Goal: Transaction & Acquisition: Purchase product/service

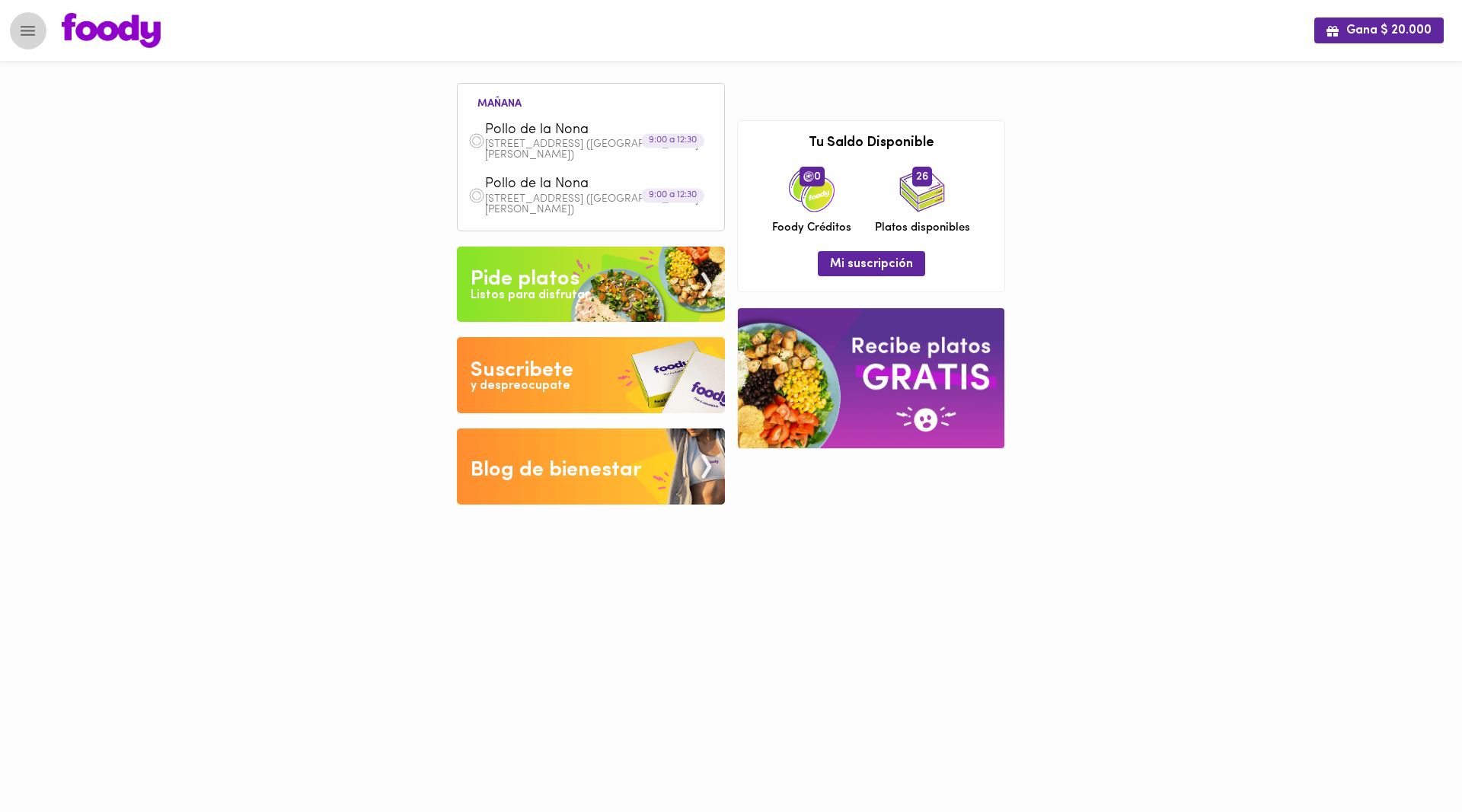
click at [27, 27] on icon "Menu" at bounding box center [28, 31] width 14 height 10
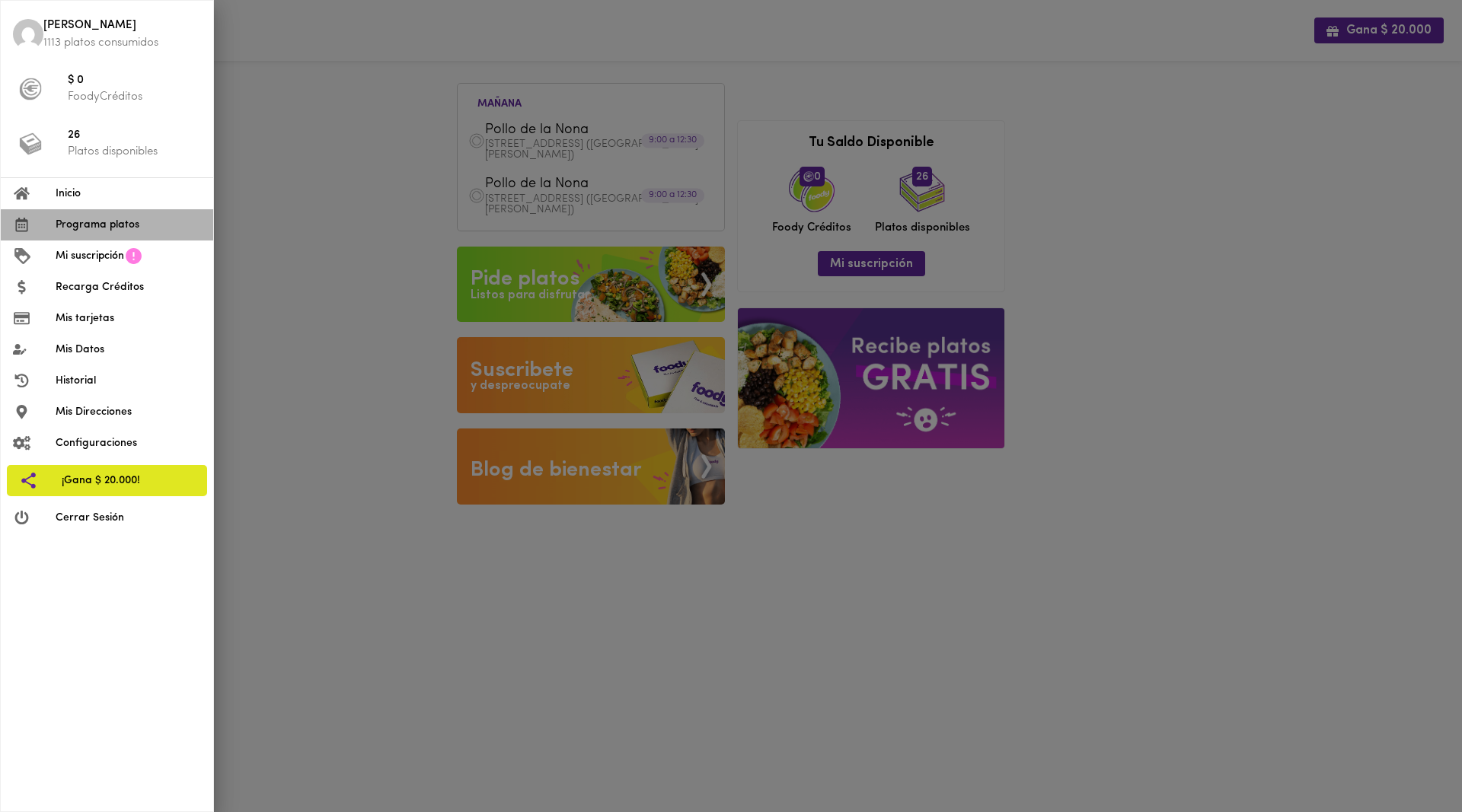
click at [81, 218] on span "Programa platos" at bounding box center [128, 225] width 146 height 16
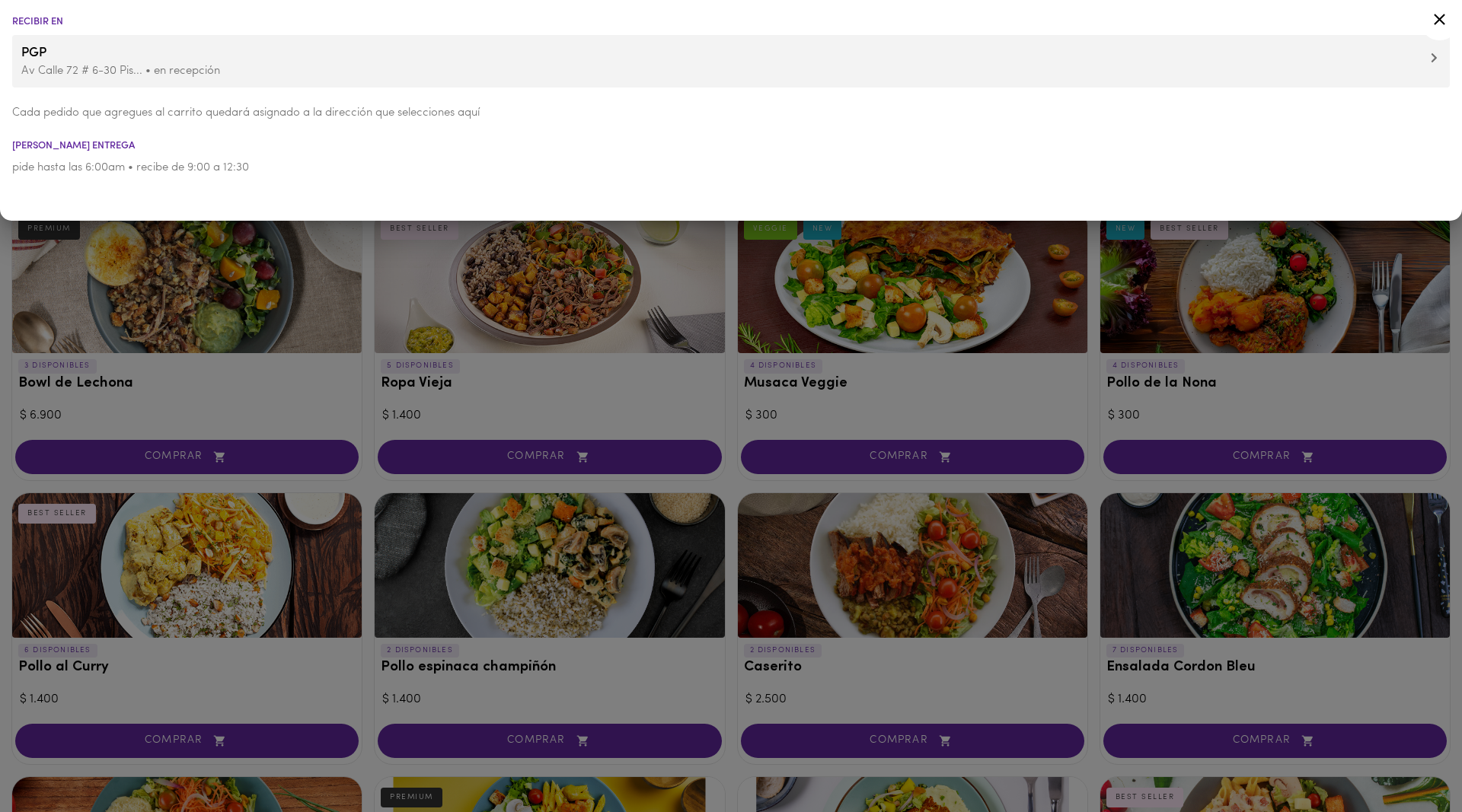
click at [1442, 18] on icon at bounding box center [1439, 19] width 19 height 19
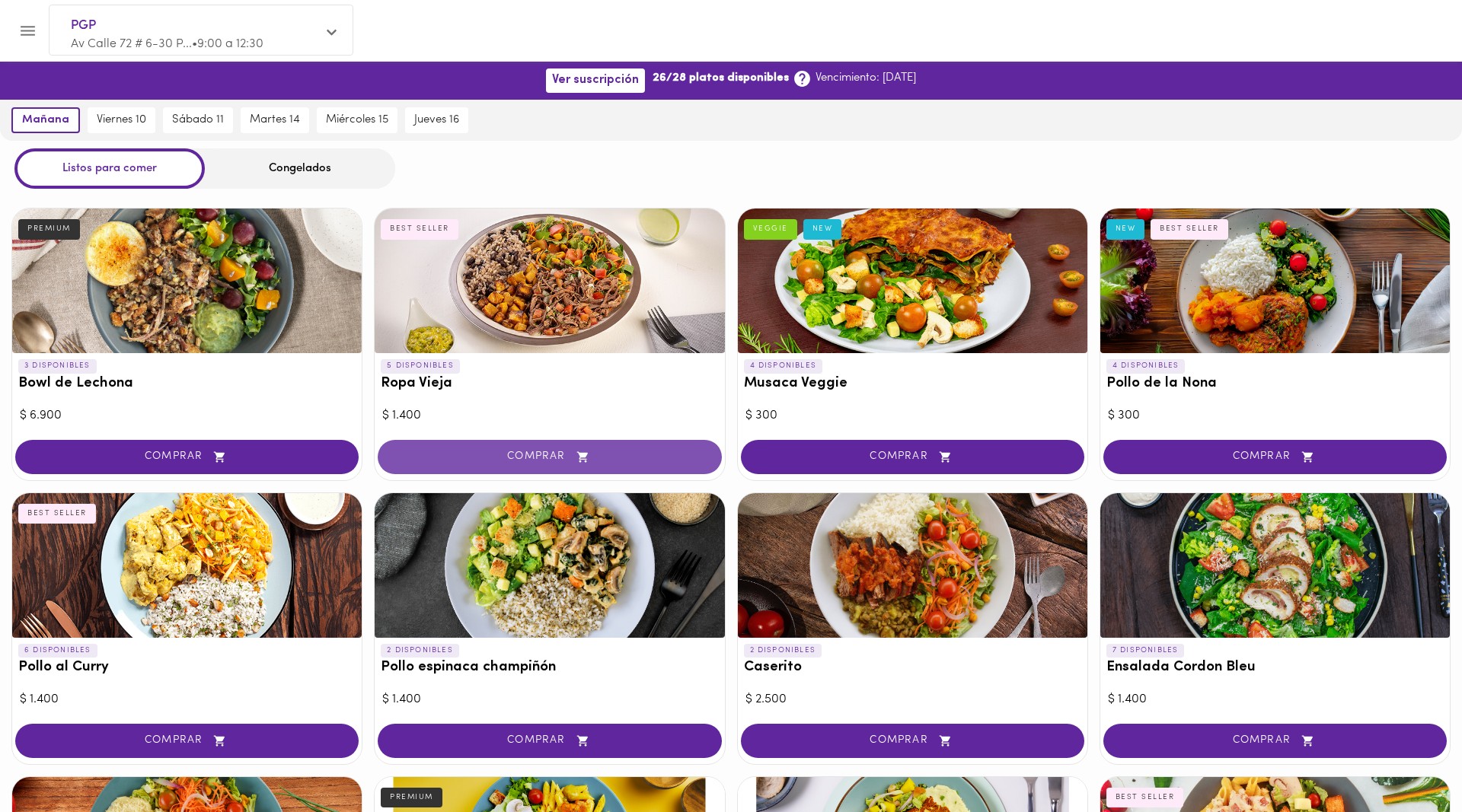
click at [511, 457] on span "COMPRAR" at bounding box center [549, 457] width 306 height 13
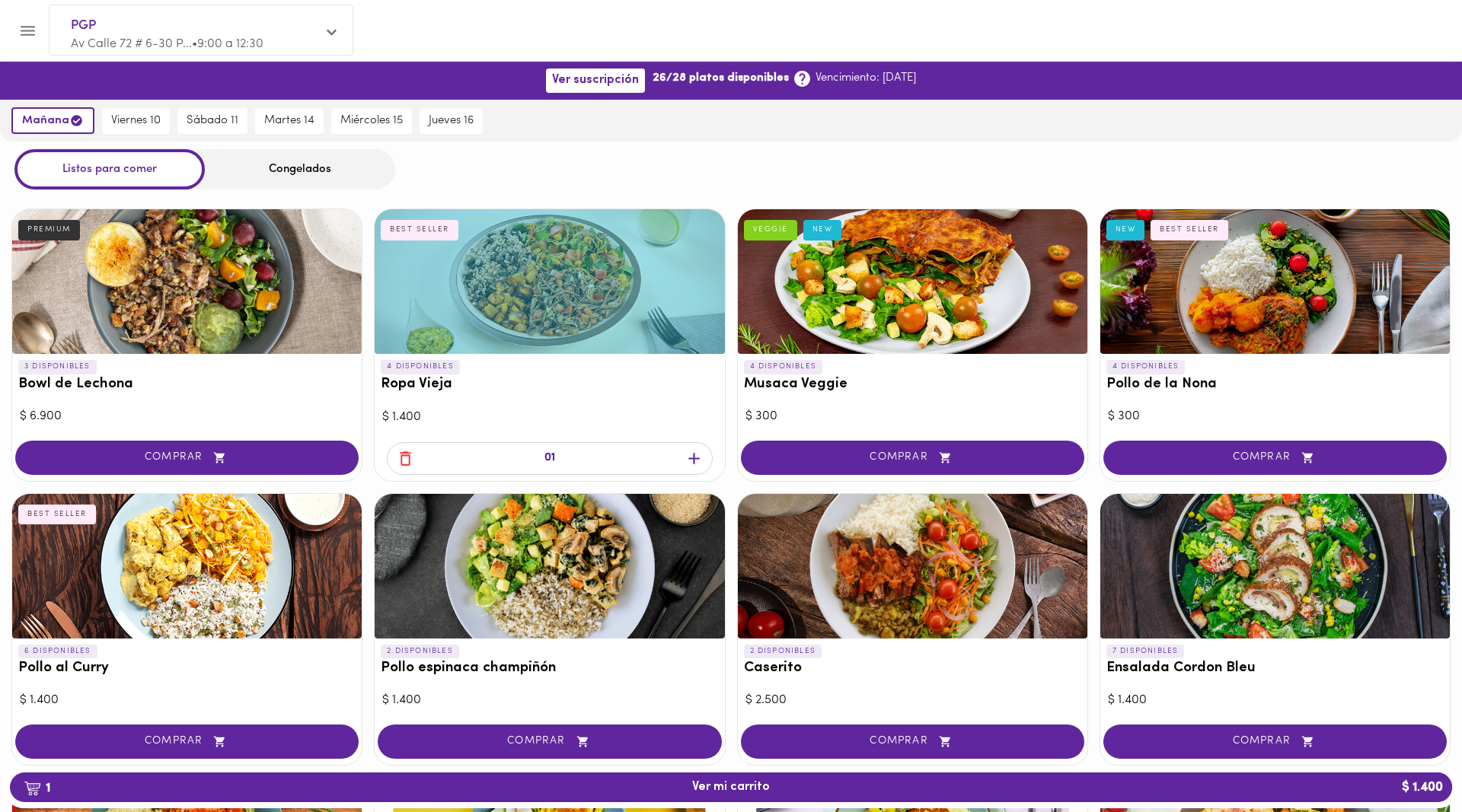
click at [696, 455] on icon "button" at bounding box center [694, 459] width 19 height 19
click at [703, 781] on span "2 Ver mi carrito $ 2.800" at bounding box center [730, 787] width 78 height 14
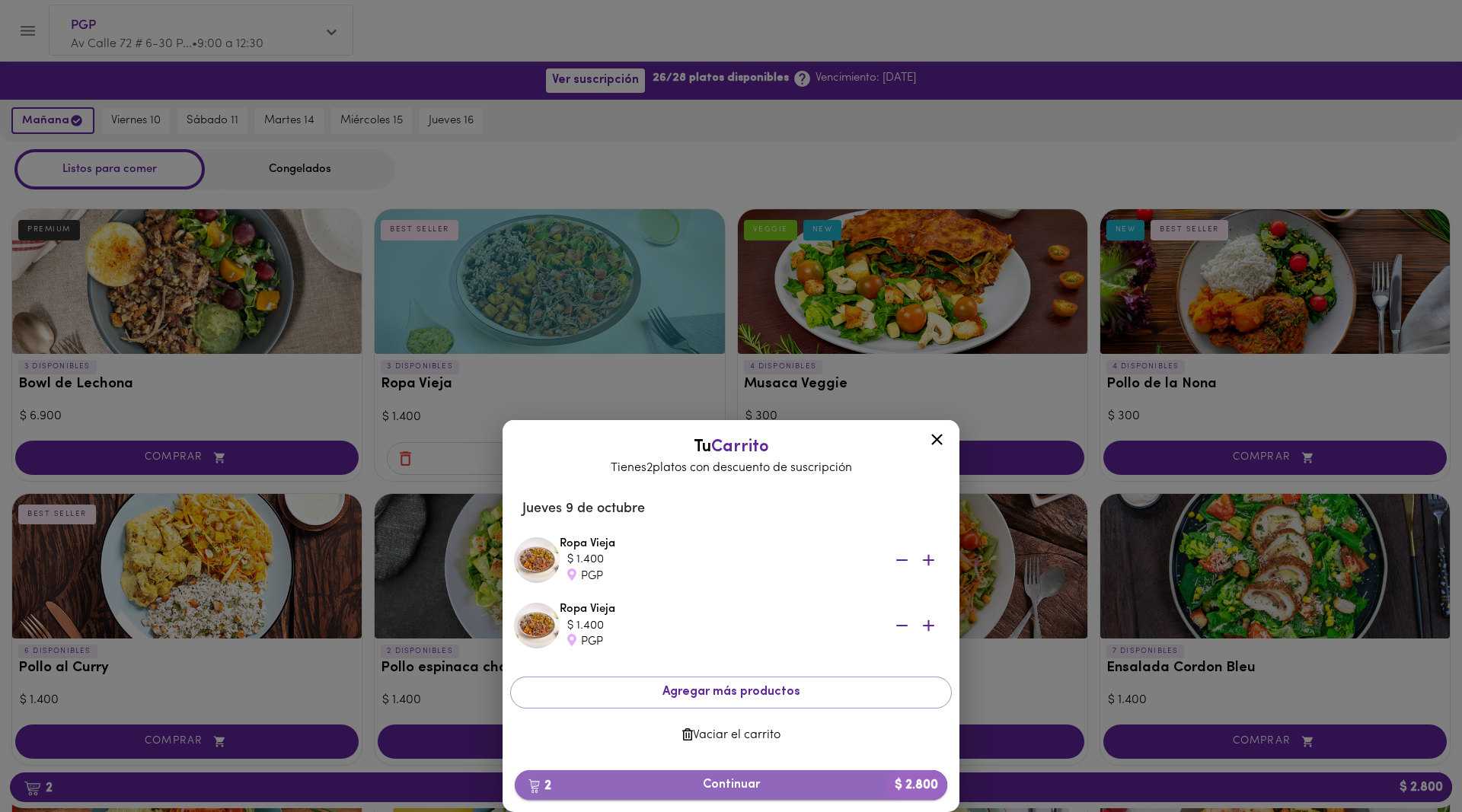
click at [746, 779] on span "2 Continuar $ 2.800" at bounding box center [730, 785] width 408 height 14
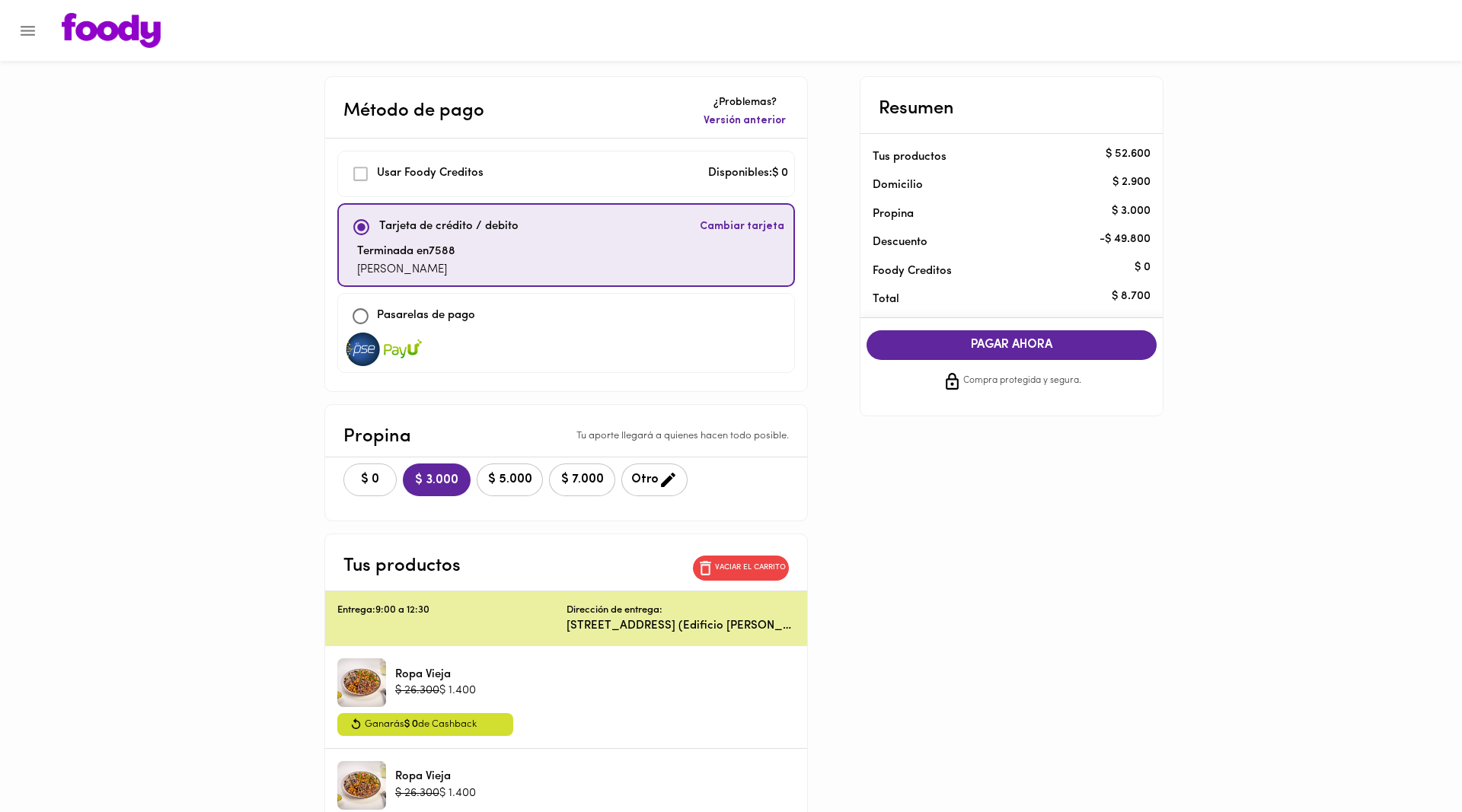
click at [354, 479] on span "$ 0" at bounding box center [370, 480] width 34 height 14
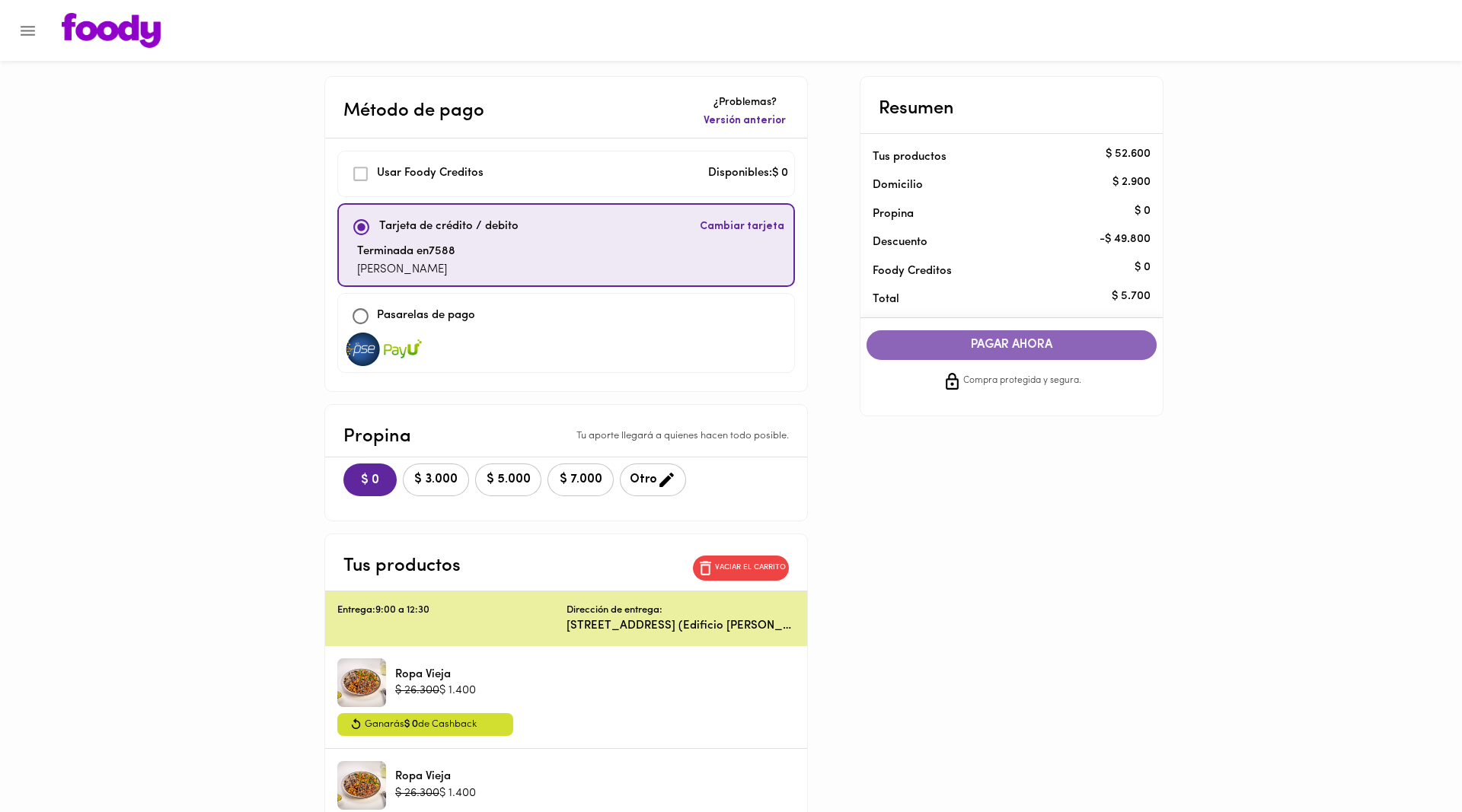
click at [995, 346] on span "PAGAR AHORA" at bounding box center [1012, 345] width 261 height 14
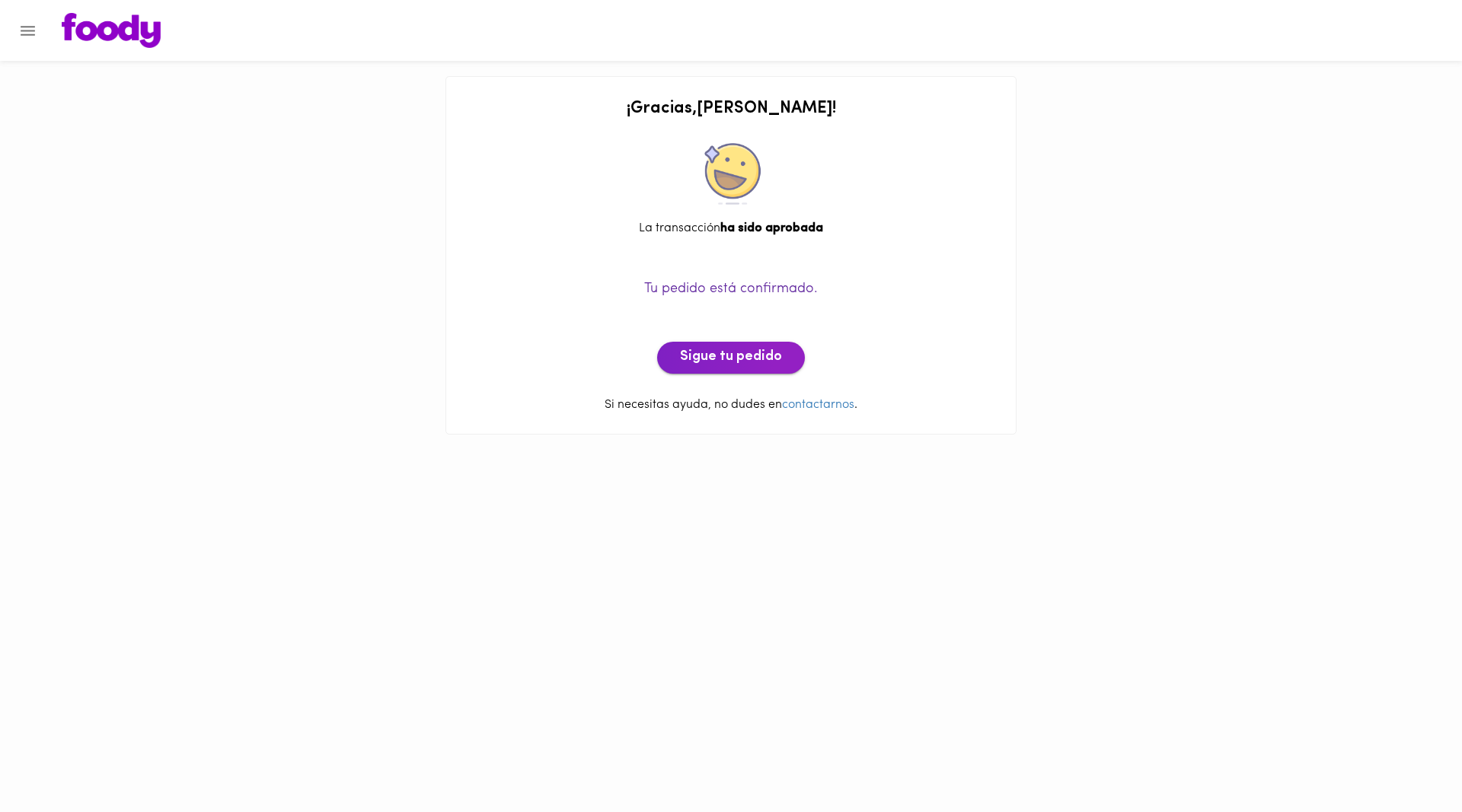
click at [754, 356] on span "Sigue tu pedido" at bounding box center [730, 357] width 102 height 17
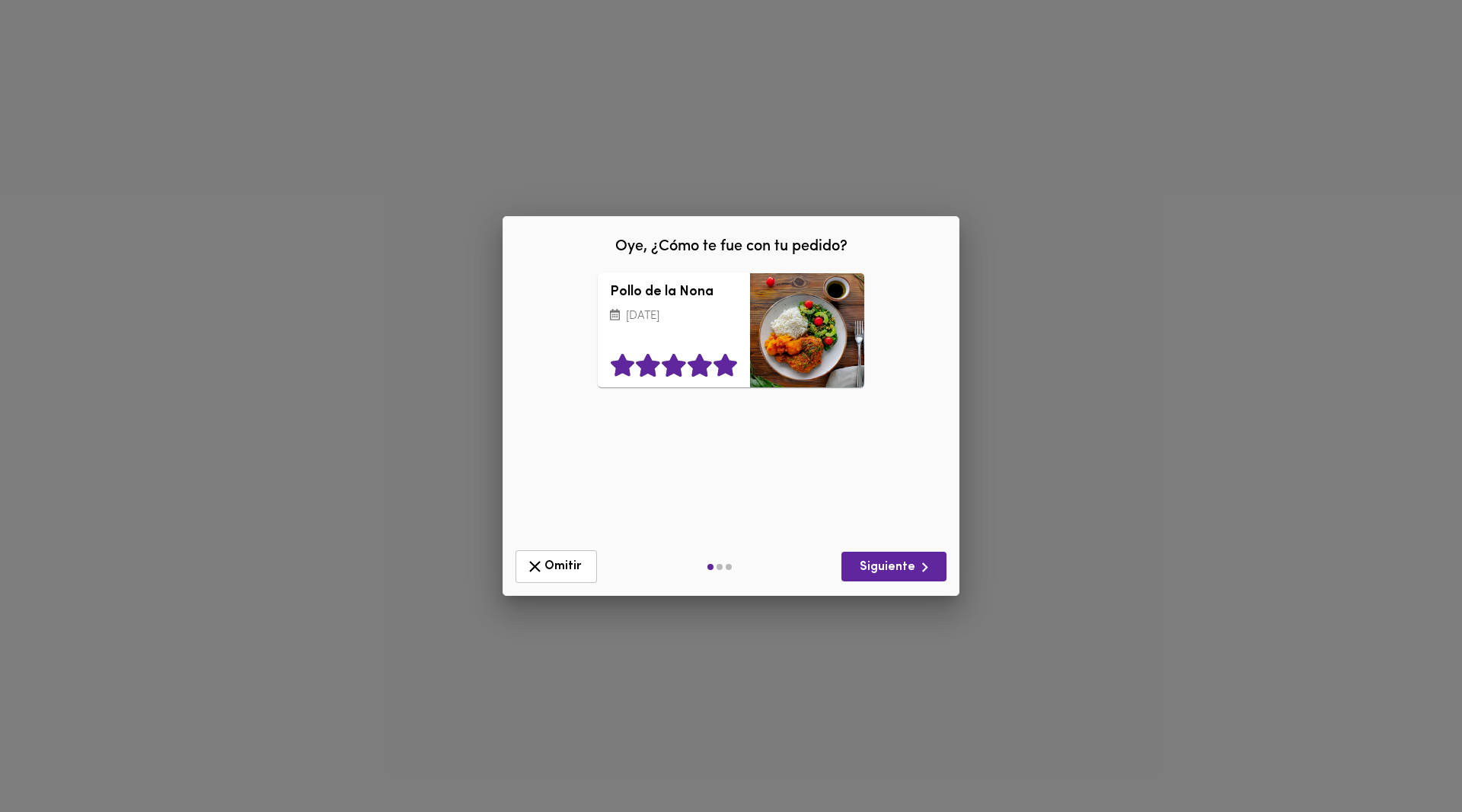
click at [725, 364] on icon at bounding box center [725, 366] width 23 height 23
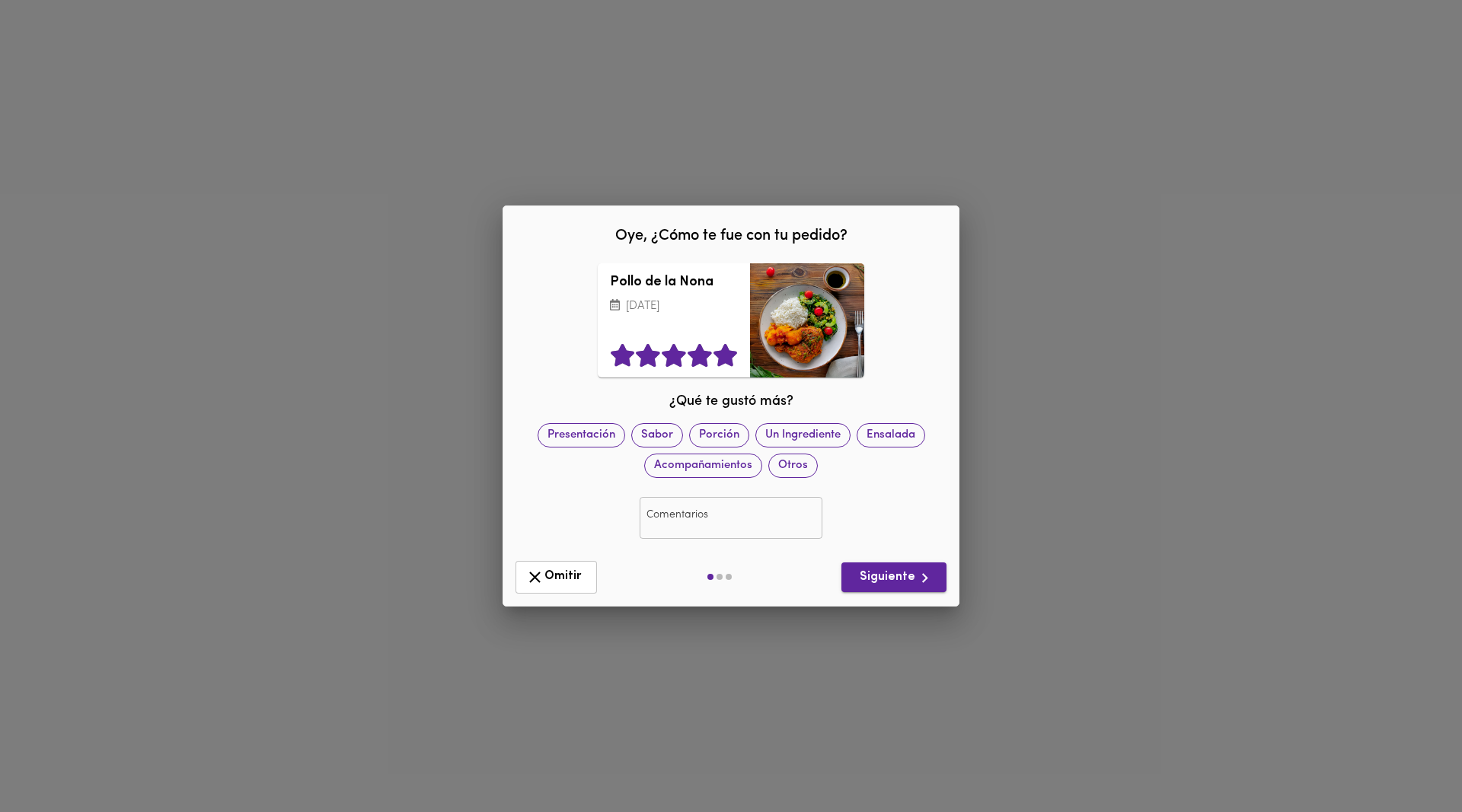
click at [896, 583] on span "Siguiente" at bounding box center [893, 578] width 80 height 19
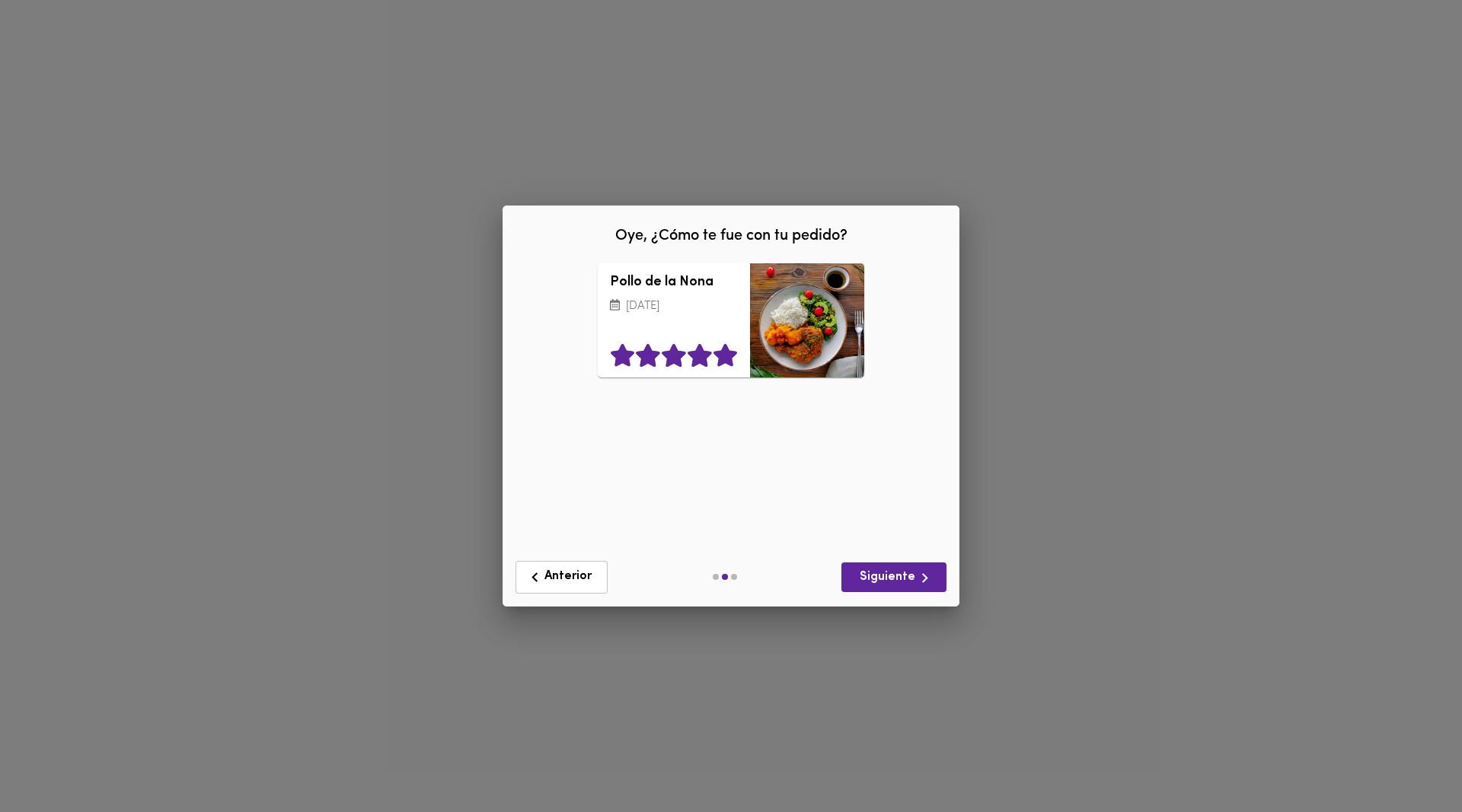
click at [727, 358] on icon at bounding box center [725, 355] width 23 height 23
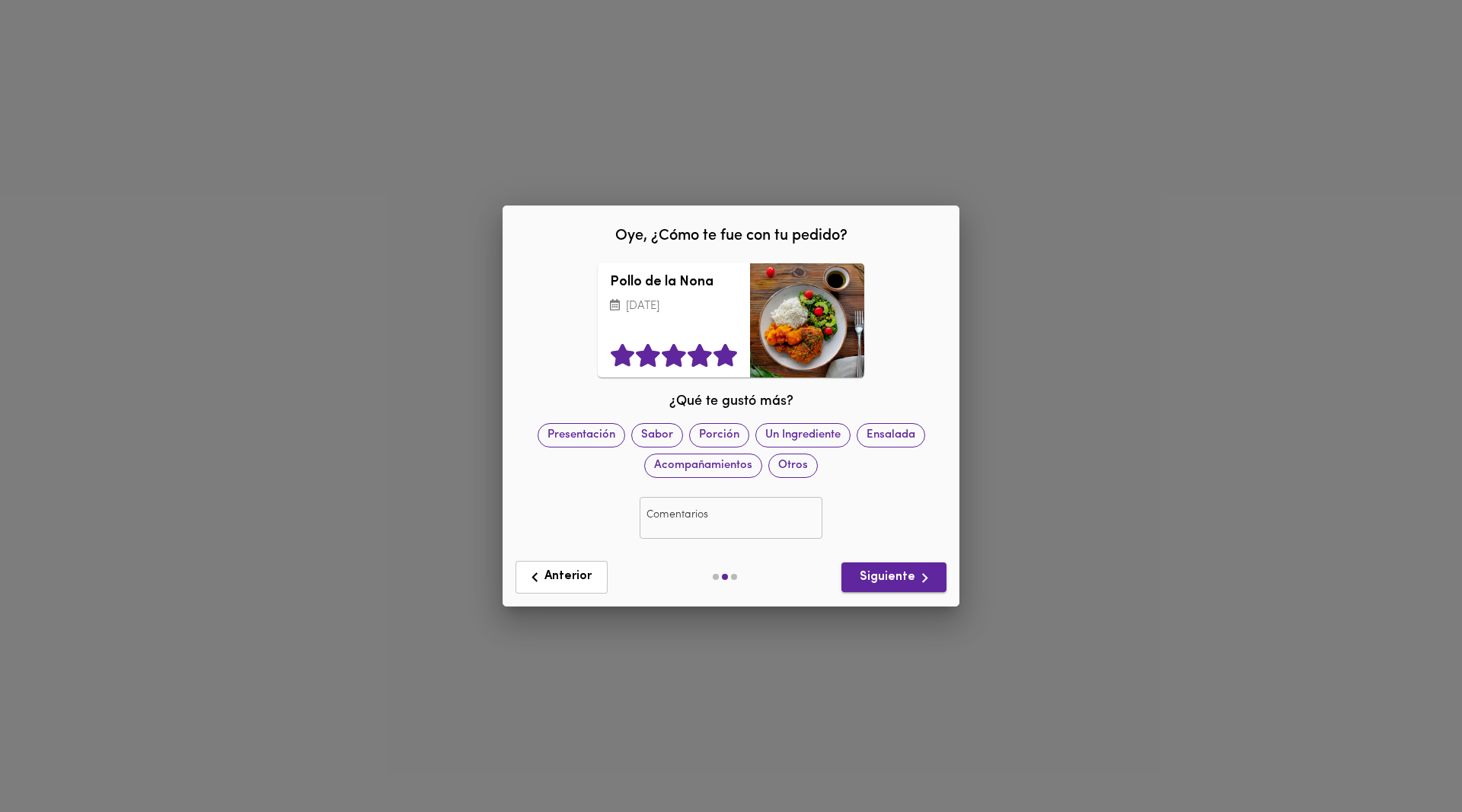
click at [875, 575] on span "Siguiente" at bounding box center [893, 578] width 80 height 19
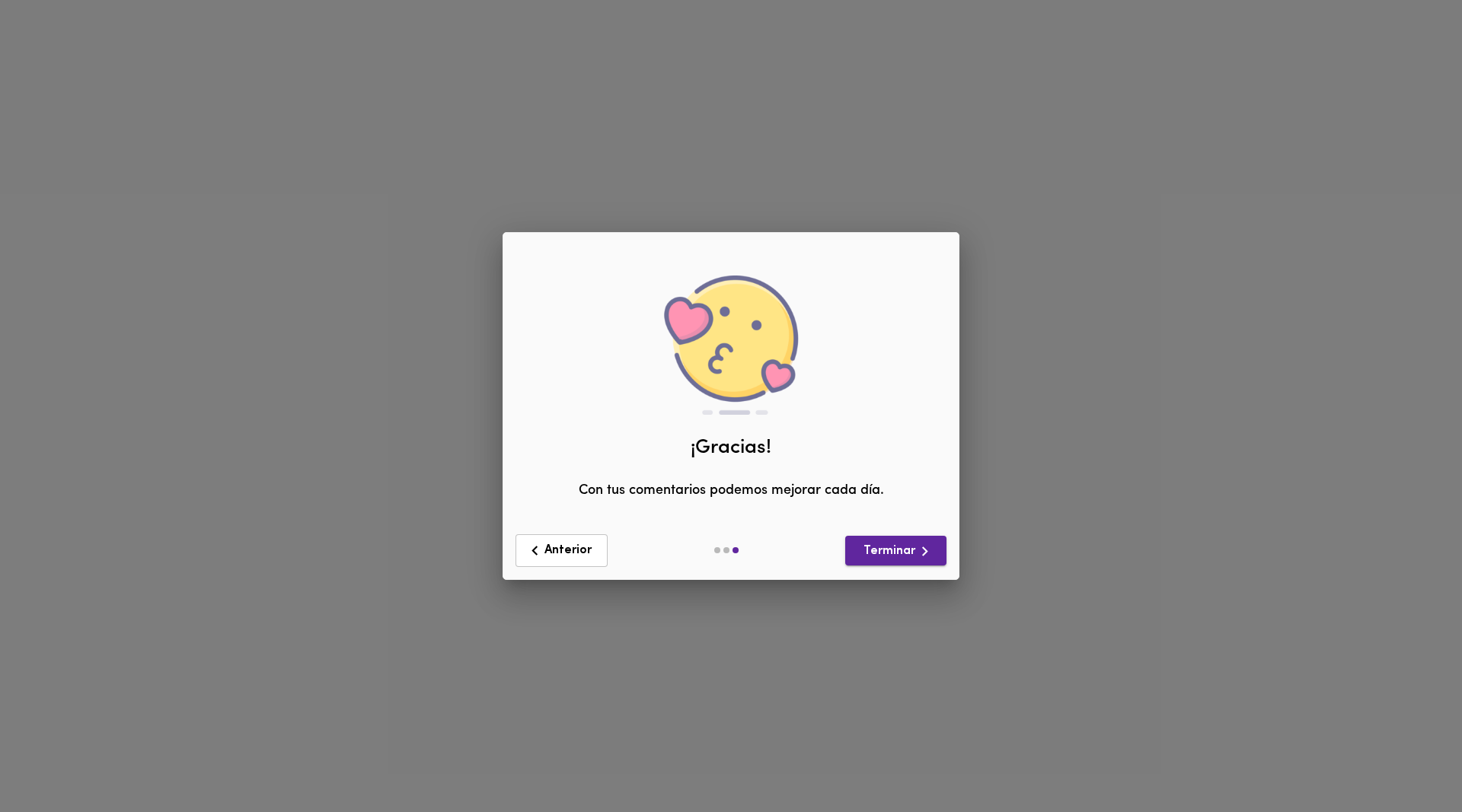
click at [912, 547] on span "Terminar" at bounding box center [896, 552] width 77 height 19
